Goal: Communication & Community: Participate in discussion

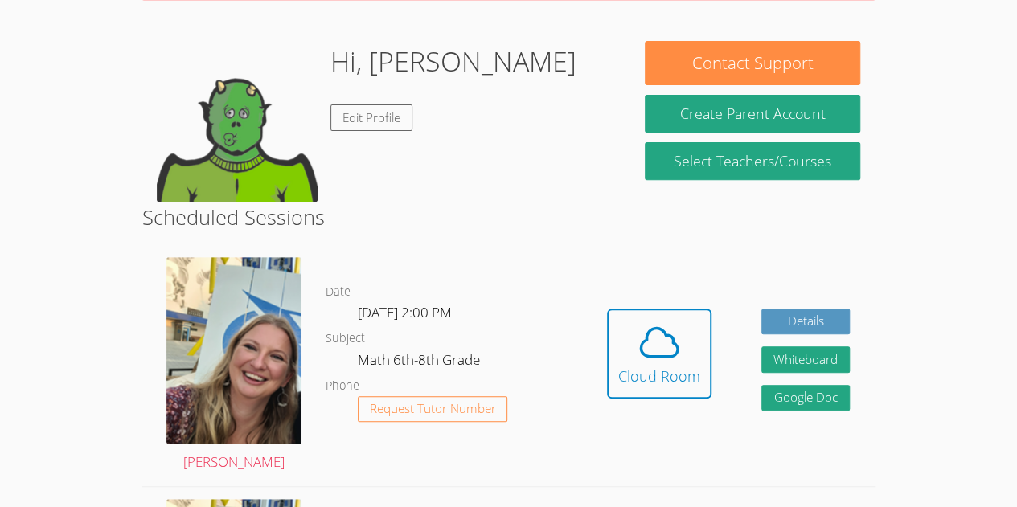
scroll to position [226, 0]
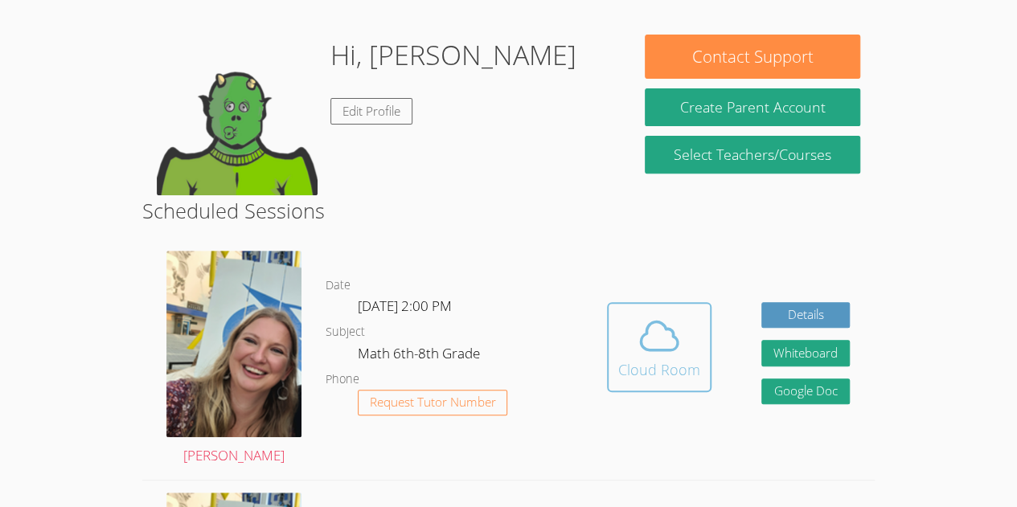
click at [657, 387] on button "Cloud Room" at bounding box center [659, 347] width 104 height 90
click at [636, 362] on div "Cloud Room" at bounding box center [659, 369] width 82 height 23
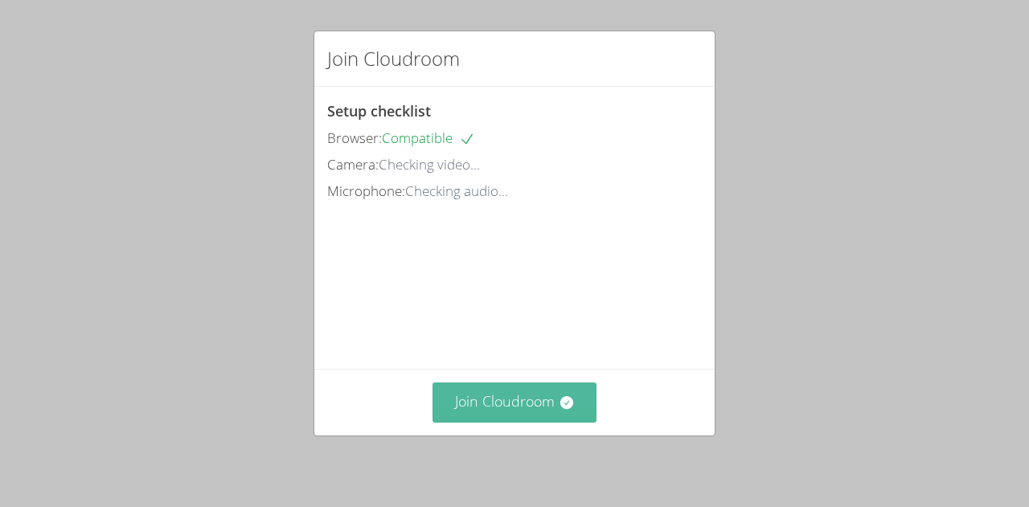
click at [460, 416] on button "Join Cloudroom" at bounding box center [514, 402] width 165 height 39
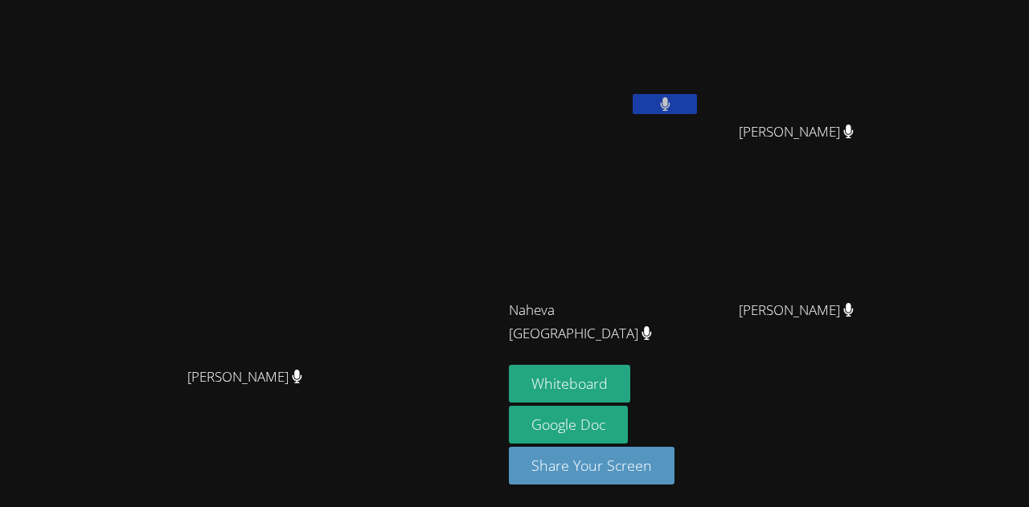
click at [700, 89] on video at bounding box center [604, 60] width 191 height 108
click at [669, 98] on icon at bounding box center [665, 104] width 10 height 14
click at [673, 99] on icon at bounding box center [665, 104] width 17 height 14
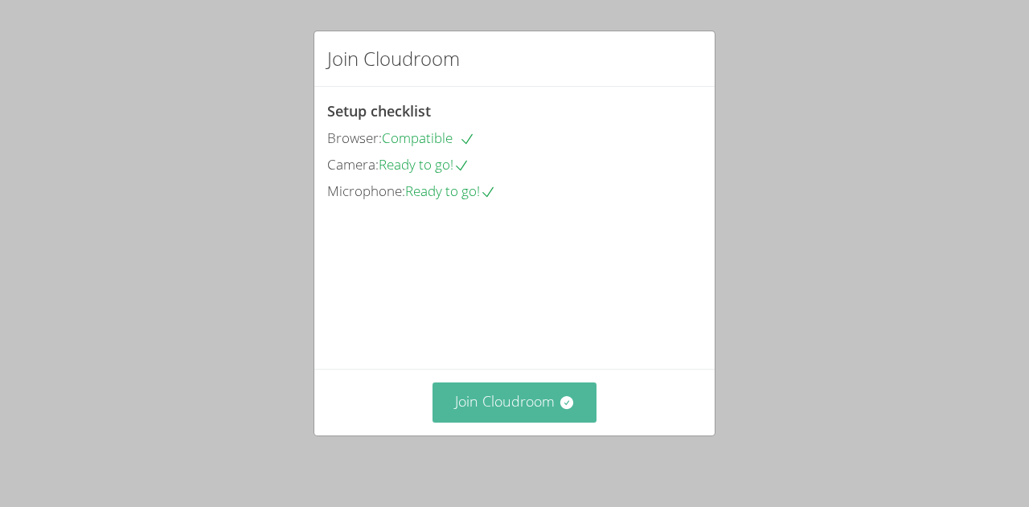
click at [465, 391] on button "Join Cloudroom" at bounding box center [514, 402] width 165 height 39
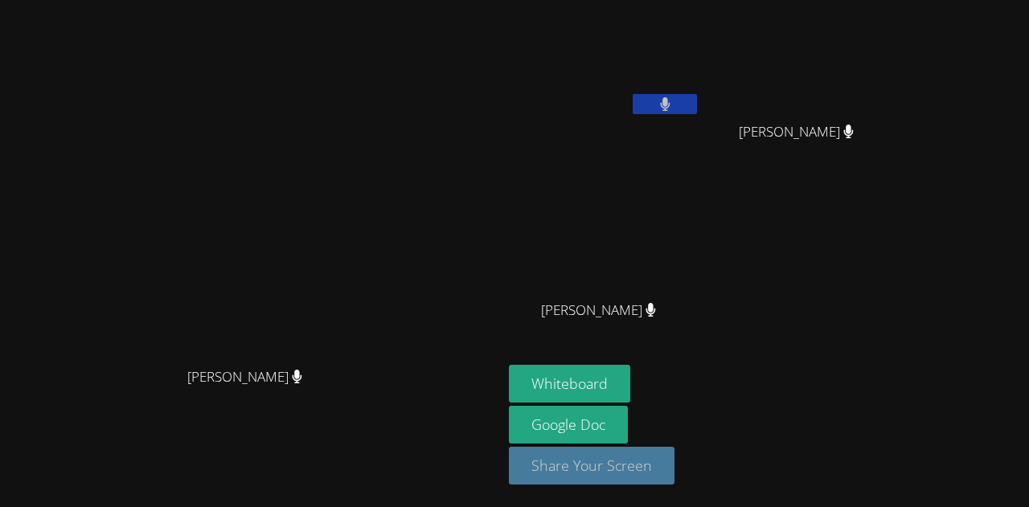
click at [674, 476] on button "Share Your Screen" at bounding box center [592, 466] width 166 height 38
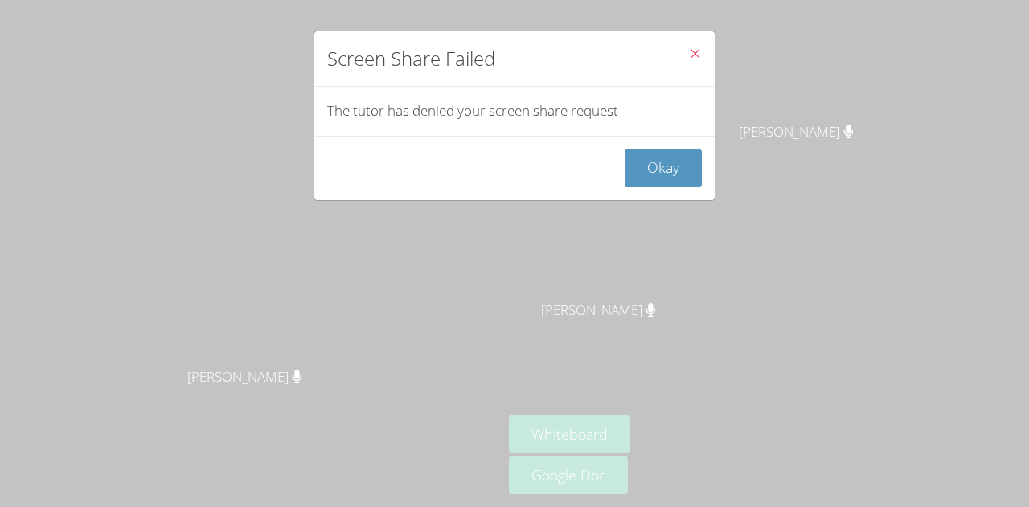
click at [684, 36] on button "Close" at bounding box center [694, 55] width 39 height 49
click at [684, 43] on button "Close" at bounding box center [694, 55] width 39 height 49
click at [688, 48] on icon "Close" at bounding box center [695, 54] width 14 height 14
click at [647, 209] on div "Screen Share Failed The tutor has denied your screen share request Okay" at bounding box center [514, 253] width 1029 height 507
click at [646, 175] on button "Okay" at bounding box center [662, 168] width 77 height 38
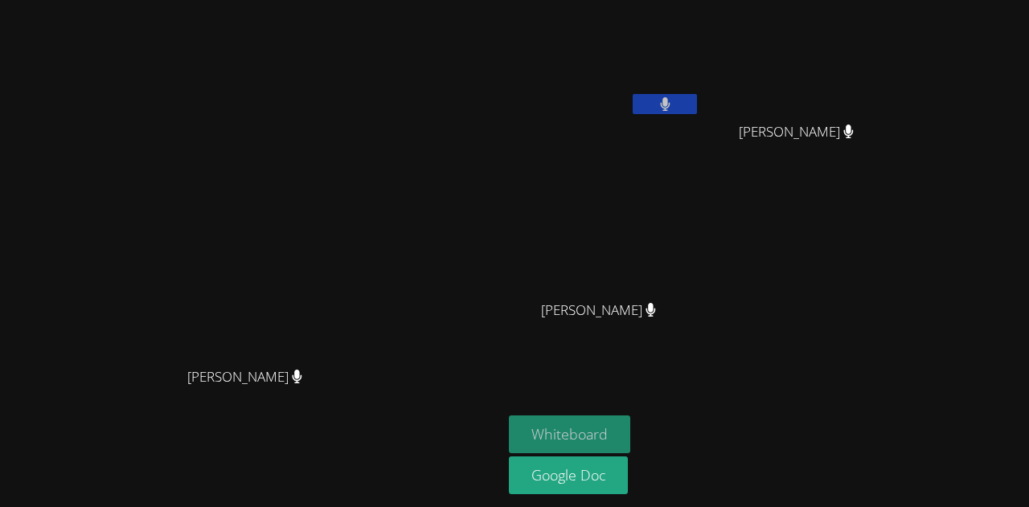
click at [630, 436] on button "Whiteboard" at bounding box center [569, 434] width 121 height 38
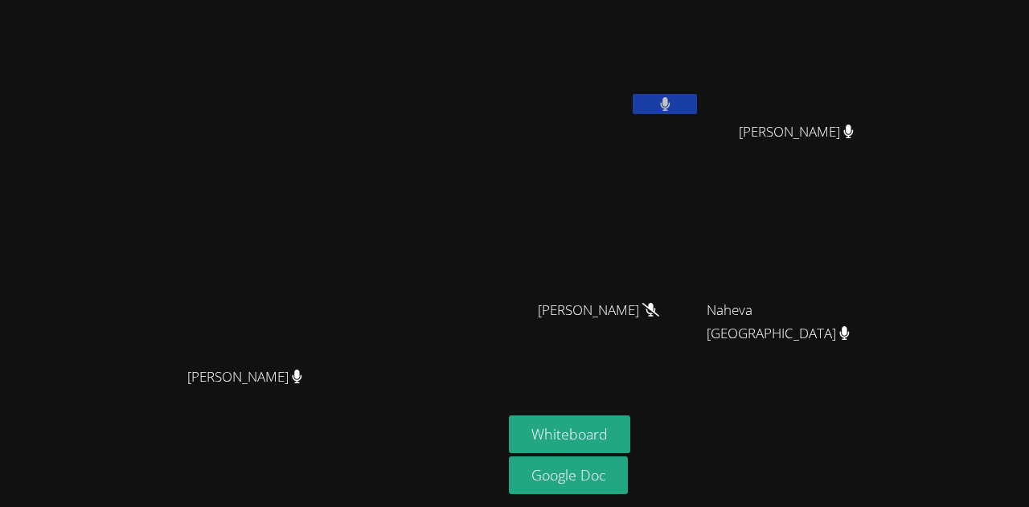
click at [640, 409] on aside "[PERSON_NAME] [PERSON_NAME] [PERSON_NAME] Edje [PERSON_NAME] Edje [PERSON_NAME]…" at bounding box center [703, 253] width 402 height 507
